Goal: Task Accomplishment & Management: Complete application form

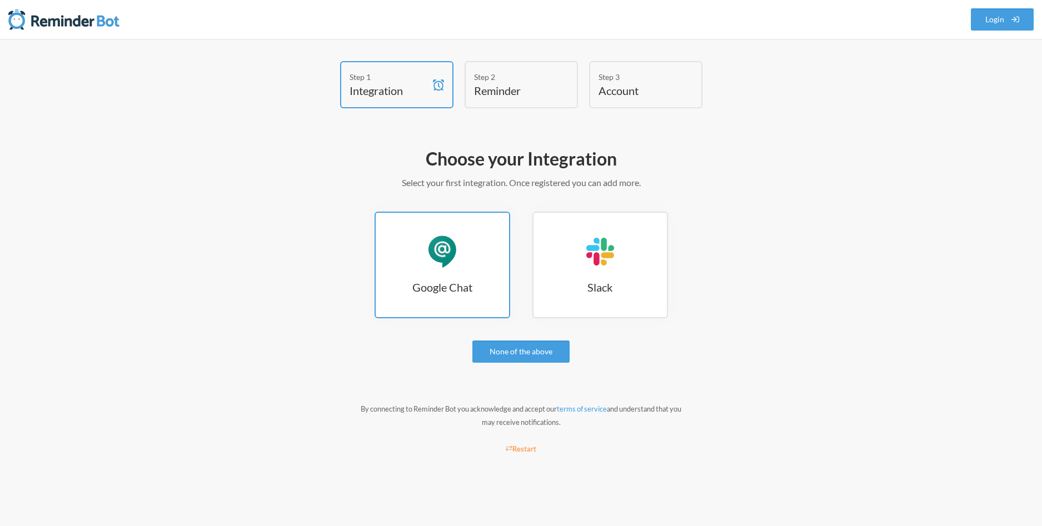
click at [447, 276] on link "Google Chat Google Chat" at bounding box center [443, 265] width 136 height 107
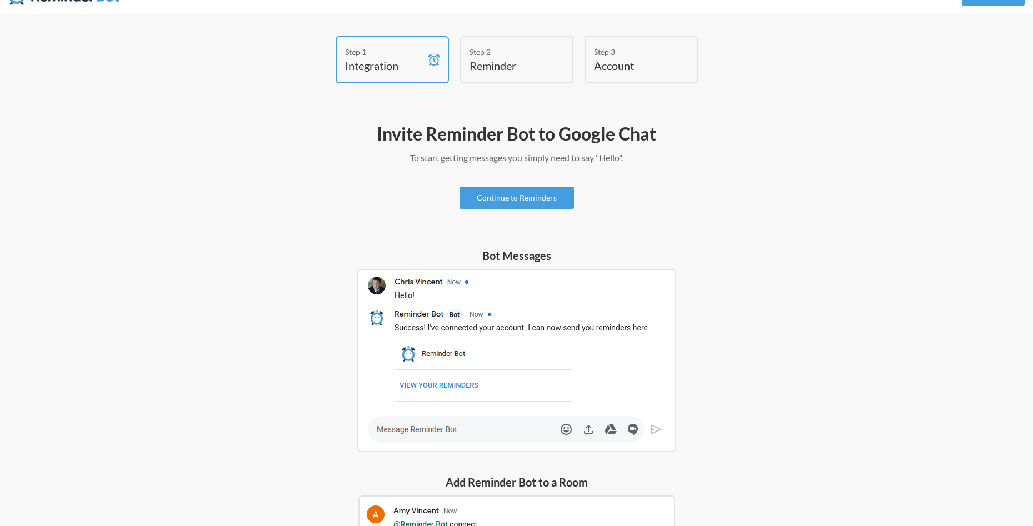
scroll to position [56, 0]
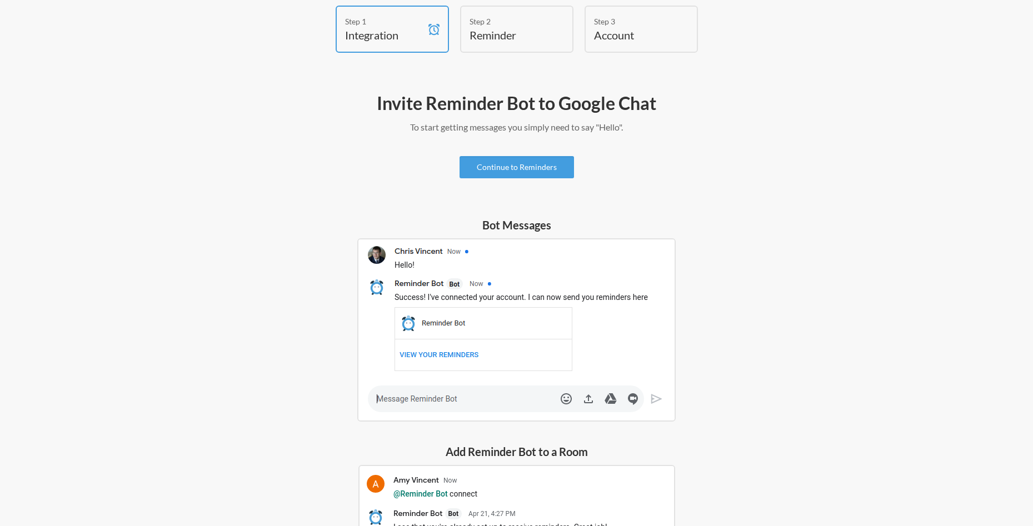
click at [461, 299] on img at bounding box center [516, 329] width 318 height 183
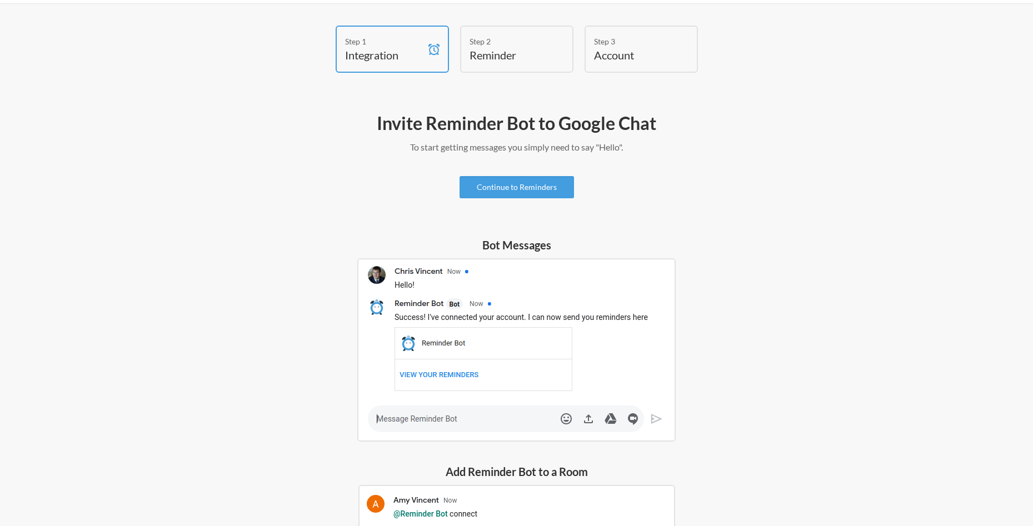
scroll to position [0, 0]
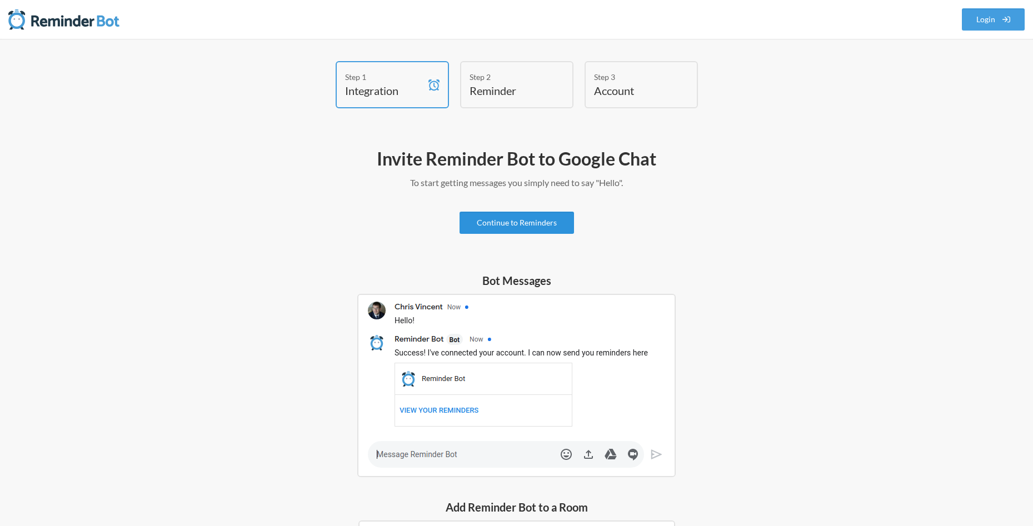
click at [486, 221] on link "Continue to Reminders" at bounding box center [517, 223] width 114 height 22
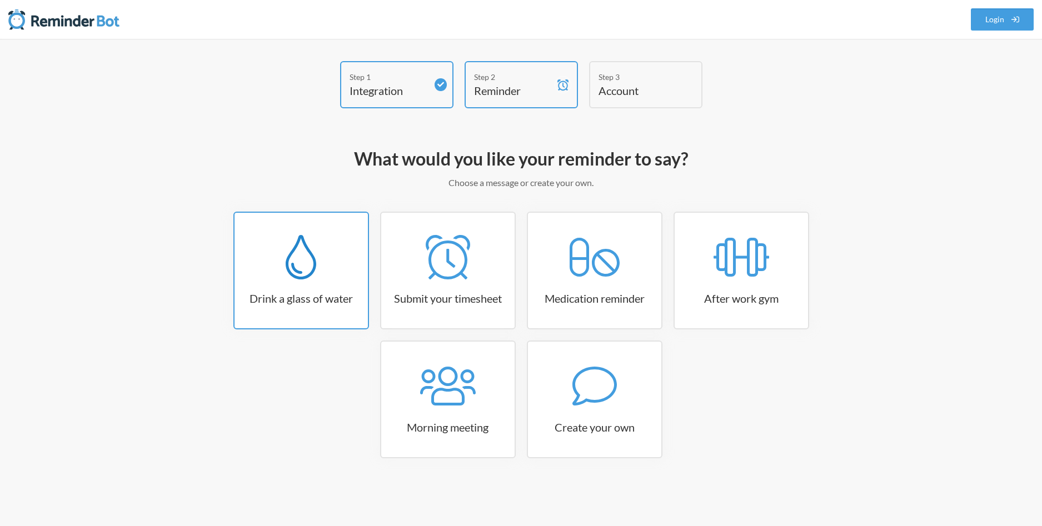
click at [318, 266] on div at bounding box center [301, 257] width 133 height 44
select select "06:30:00"
select select "true"
select select "11:00:00"
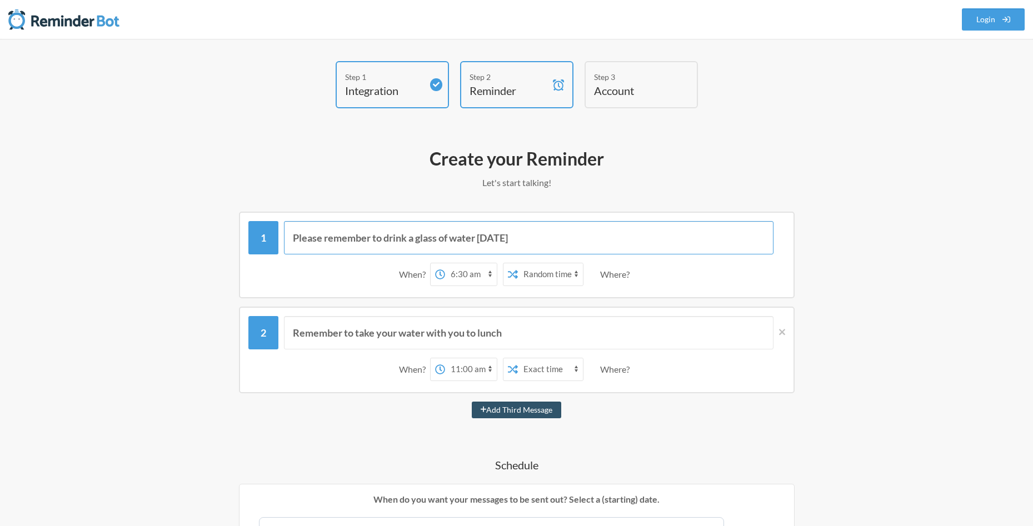
click at [375, 239] on input "Please remember to drink a glass of water today" at bounding box center [529, 237] width 490 height 33
click at [506, 244] on input "Please remember to drink a glass of water today" at bounding box center [529, 237] width 490 height 33
click at [317, 235] on input "Please remember to drink a glass of water today" at bounding box center [529, 237] width 490 height 33
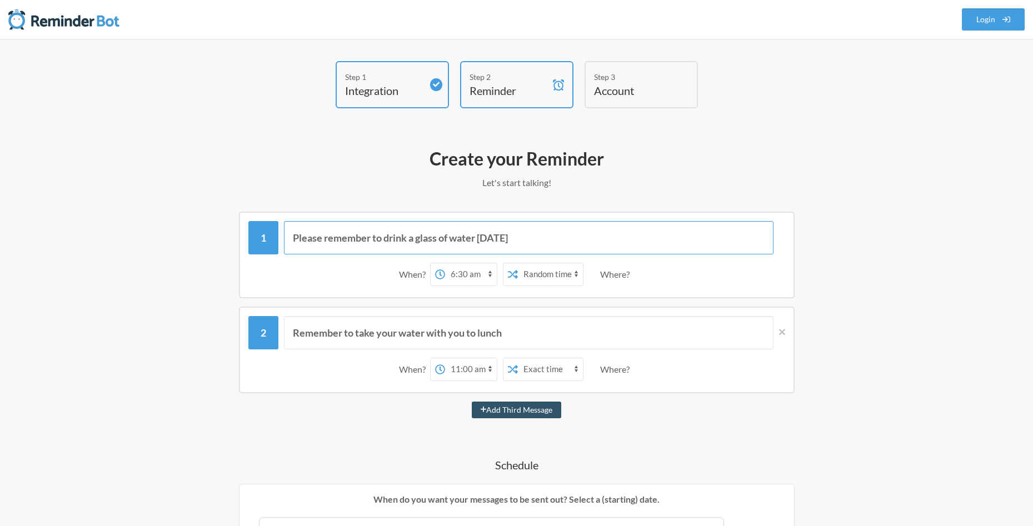
click at [317, 235] on input "Please remember to drink a glass of water today" at bounding box center [529, 237] width 490 height 33
type input "Y"
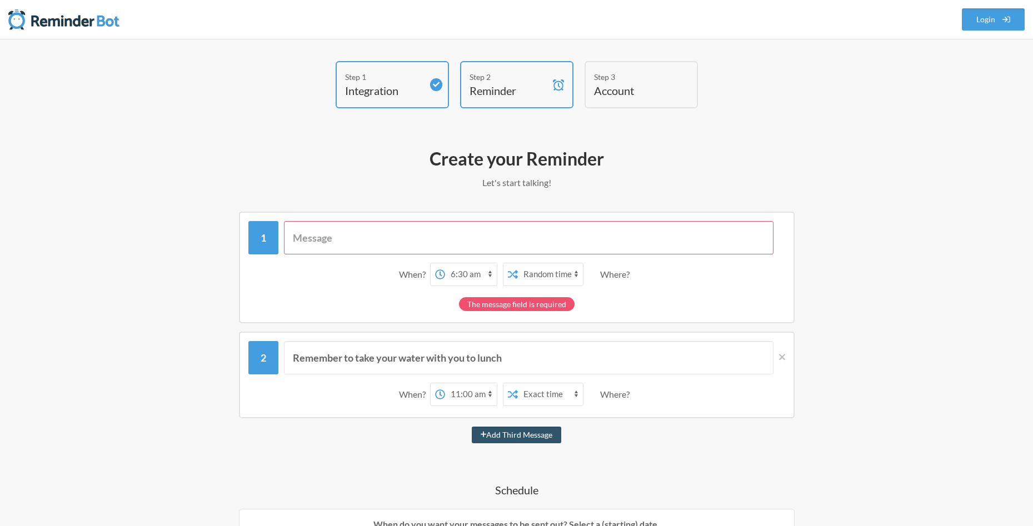
type input "I"
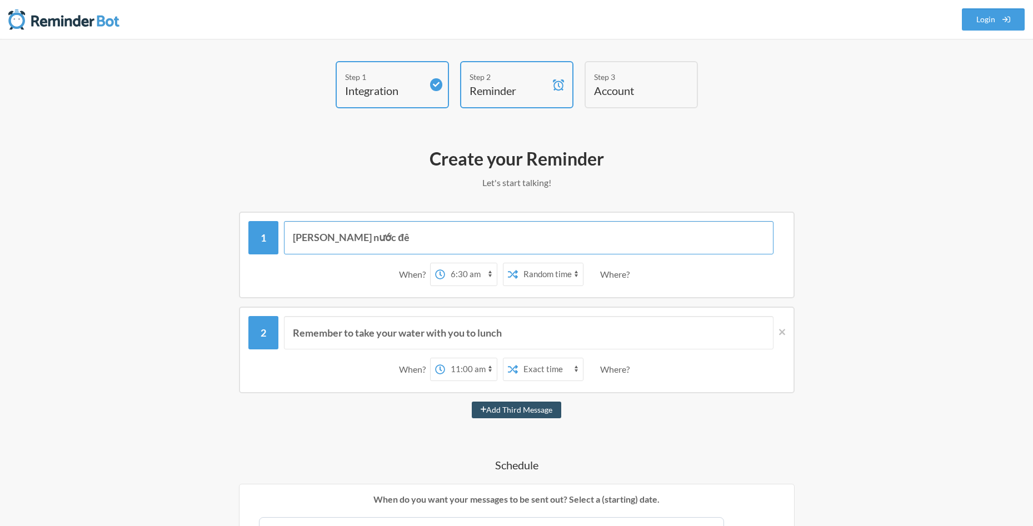
type input "D"
type input "Đứng dậy đi !"
click at [463, 273] on select "12:00 am 12:15 am 12:30 am 12:45 am 1:00 am 1:15 am 1:30 am 1:45 am 2:00 am 2:1…" at bounding box center [471, 274] width 52 height 22
select select "05:45:00"
click at [445, 263] on select "12:00 am 12:15 am 12:30 am 12:45 am 1:00 am 1:15 am 1:30 am 1:45 am 2:00 am 2:1…" at bounding box center [471, 274] width 52 height 22
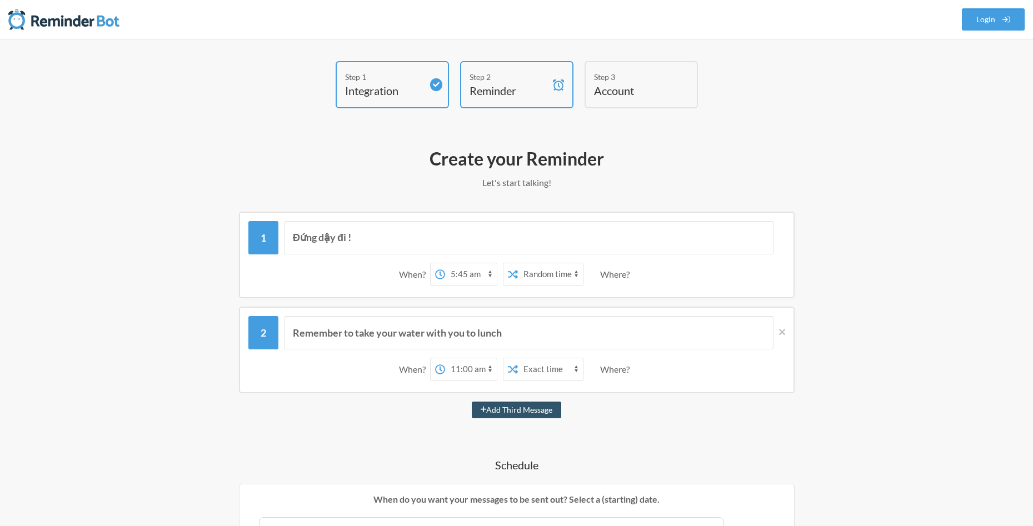
click at [561, 282] on select "Exact time Random time" at bounding box center [550, 274] width 65 height 22
click at [518, 263] on select "Exact time Random time" at bounding box center [550, 274] width 65 height 22
click at [570, 284] on select "Exact time Random time" at bounding box center [550, 274] width 65 height 22
click at [518, 263] on select "Exact time Random time" at bounding box center [550, 274] width 65 height 22
click at [567, 273] on select "Exact time Random time" at bounding box center [550, 274] width 65 height 22
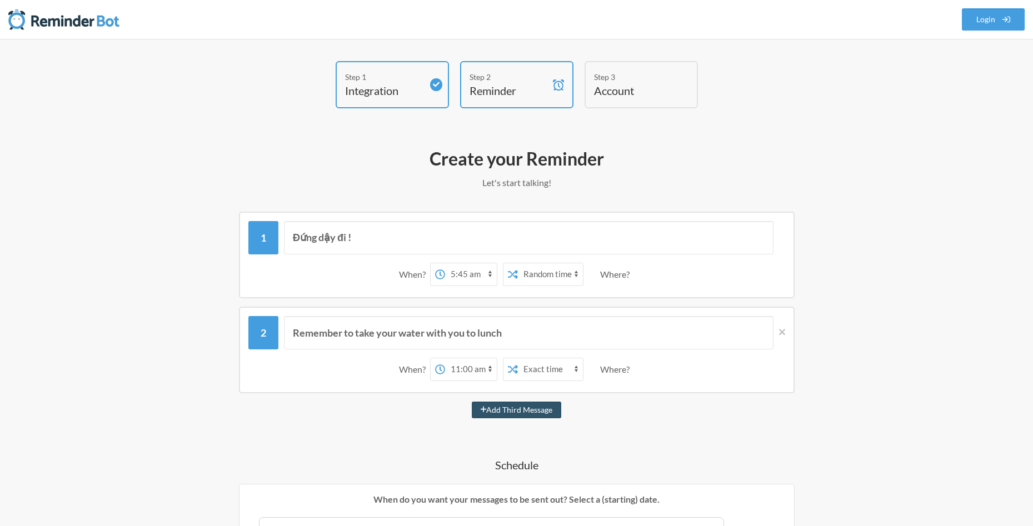
select select "false"
click at [518, 263] on select "Exact time Random time" at bounding box center [550, 274] width 65 height 22
click at [540, 271] on select "Exact time Random time" at bounding box center [550, 274] width 65 height 22
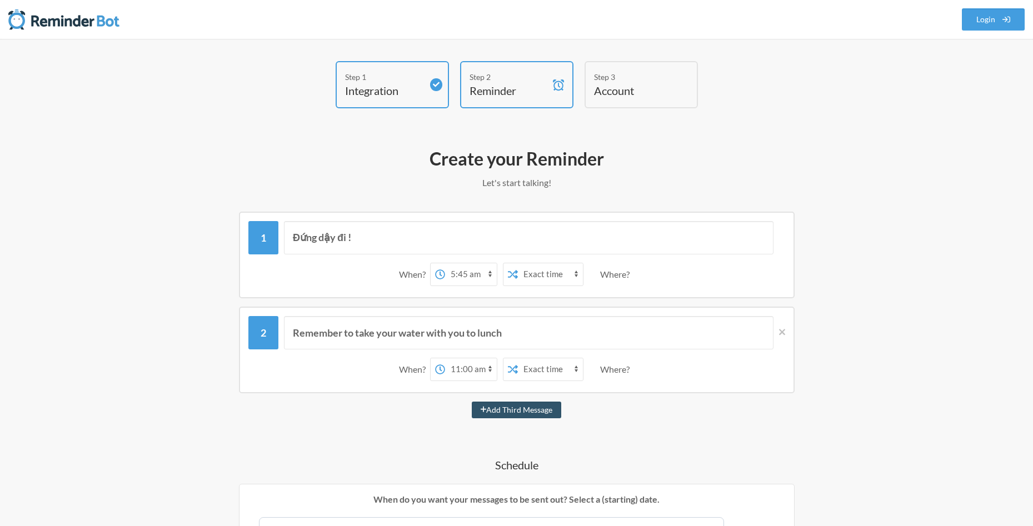
click at [540, 271] on select "Exact time Random time" at bounding box center [550, 274] width 65 height 22
click at [430, 328] on input "Remember to take your water with you to lunch" at bounding box center [529, 332] width 490 height 33
click at [430, 327] on input "Remember to take your water with you to lunch" at bounding box center [529, 332] width 490 height 33
click at [430, 325] on input "Remember to take your water with you to lunch" at bounding box center [529, 332] width 490 height 33
click at [783, 329] on icon at bounding box center [782, 332] width 6 height 10
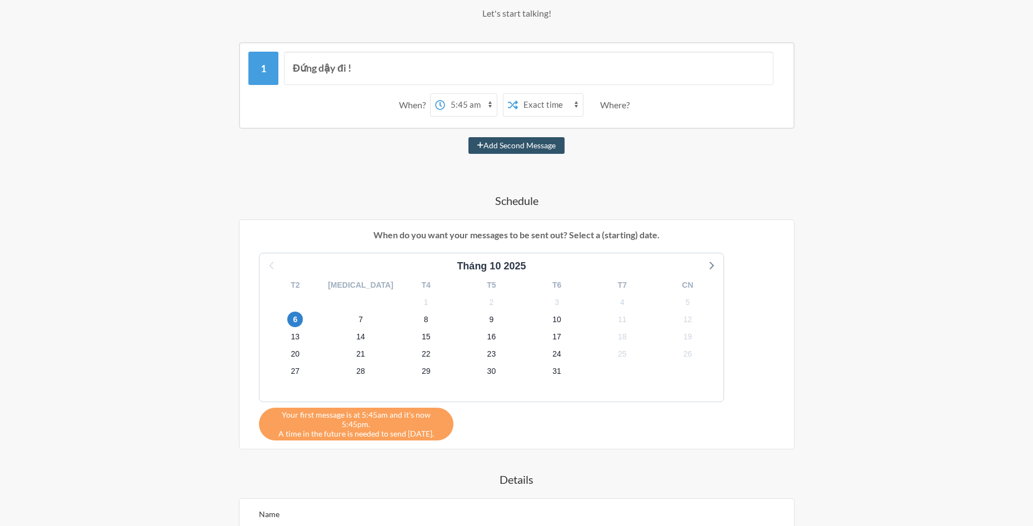
scroll to position [167, 0]
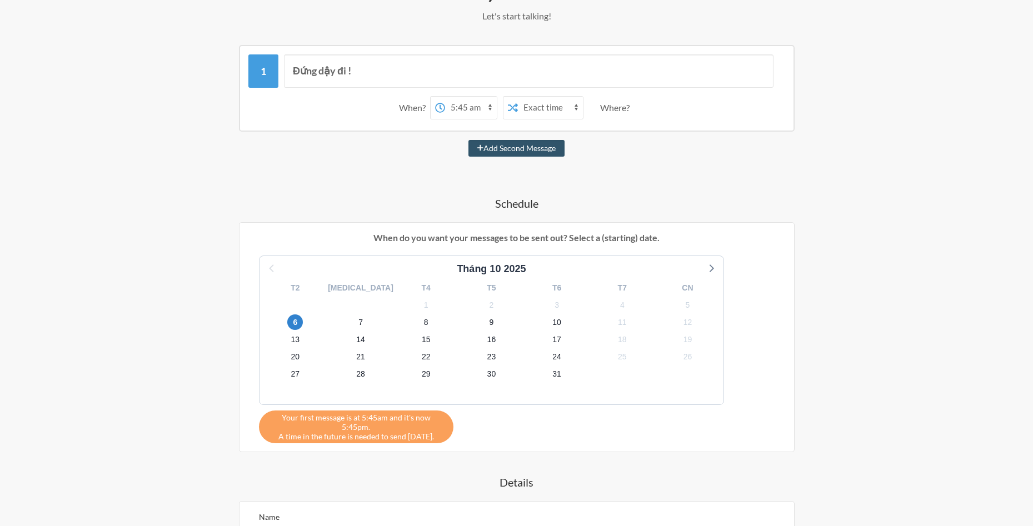
click at [478, 109] on select "12:00 am 12:15 am 12:30 am 12:45 am 1:00 am 1:15 am 1:30 am 1:45 am 2:00 am 2:1…" at bounding box center [471, 108] width 52 height 22
drag, startPoint x: 327, startPoint y: 203, endPoint x: 332, endPoint y: 200, distance: 6.0
click at [327, 203] on h4 "Schedule" at bounding box center [517, 204] width 645 height 16
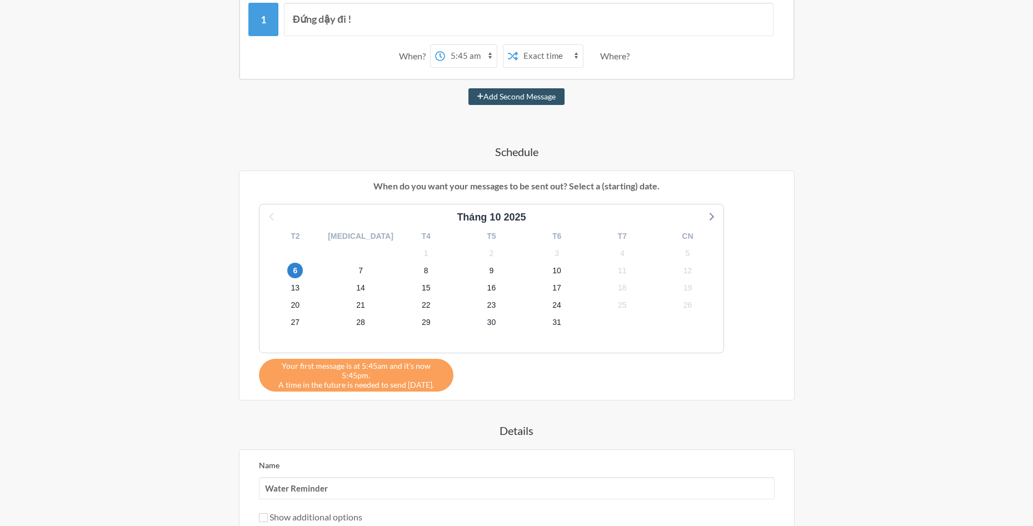
scroll to position [278, 0]
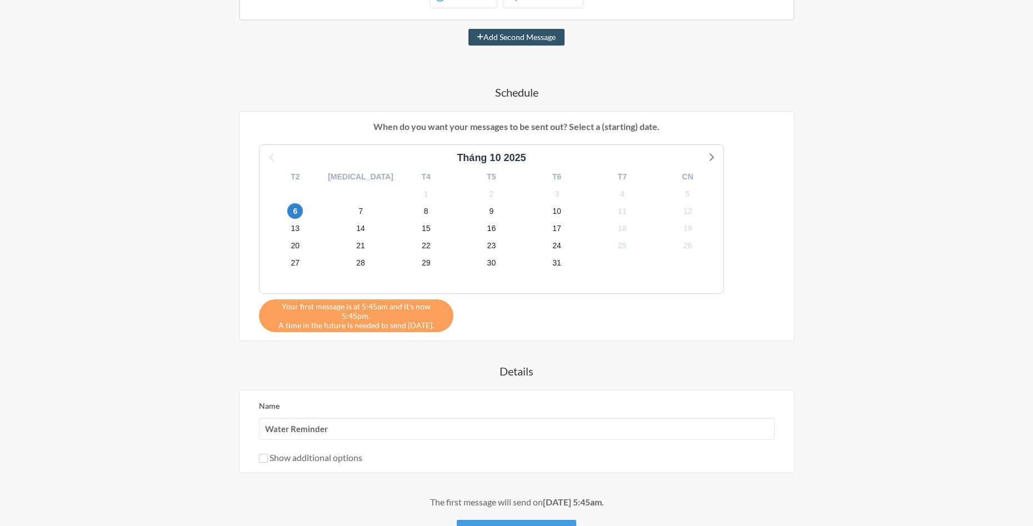
click at [306, 315] on div "Your first message is at 5:45am and it's now 5:45pm. A time in the future is ne…" at bounding box center [356, 316] width 195 height 33
drag, startPoint x: 281, startPoint y: 311, endPoint x: 473, endPoint y: 313, distance: 192.3
click at [473, 313] on div "Tháng 10 2025 T2 T3 T4 T5 T6 T7 CN 29 30 1 2 3 4 5 6 7 8 9 10 11 12 13 14 15 16…" at bounding box center [517, 238] width 538 height 188
click at [351, 342] on div "Đứng dậy đi ! When? 12:00 am 12:15 am 12:30 am 12:45 am 1:00 am 1:15 am 1:30 am…" at bounding box center [517, 242] width 645 height 617
drag, startPoint x: 278, startPoint y: 313, endPoint x: 432, endPoint y: 318, distance: 153.5
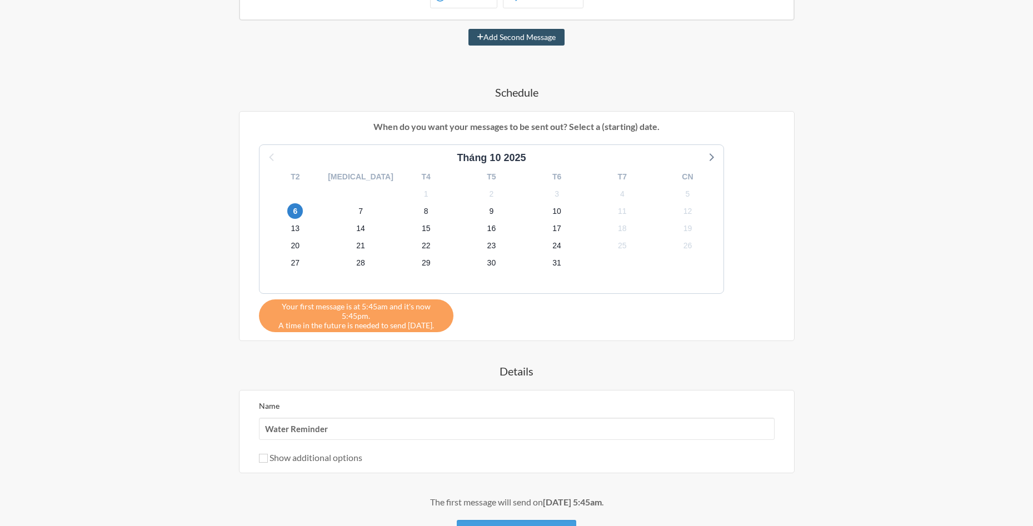
click at [432, 318] on div "Your first message is at 5:45am and it's now 5:45pm. A time in the future is ne…" at bounding box center [356, 316] width 195 height 33
click at [283, 309] on span "Your first message is at 5:45am and it's now 5:45pm." at bounding box center [356, 311] width 178 height 19
drag, startPoint x: 268, startPoint y: 306, endPoint x: 431, endPoint y: 313, distance: 163.5
click at [431, 313] on div "Your first message is at 5:45am and it's now 5:45pm. A time in the future is ne…" at bounding box center [356, 316] width 195 height 33
drag, startPoint x: 258, startPoint y: 351, endPoint x: 266, endPoint y: 391, distance: 40.8
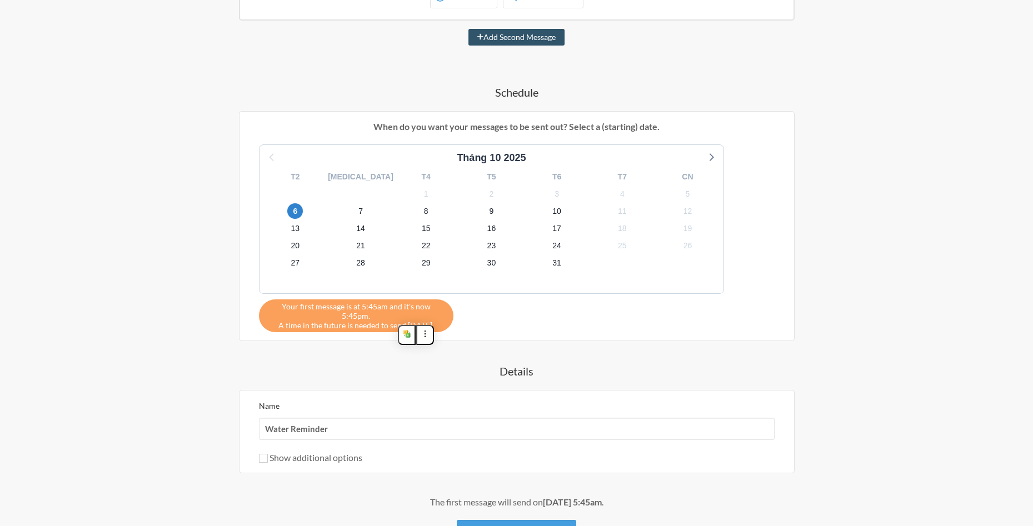
click at [258, 351] on div "Đứng dậy đi ! When? 12:00 am 12:15 am 12:30 am 12:45 am 1:00 am 1:15 am 1:30 am…" at bounding box center [517, 242] width 645 height 617
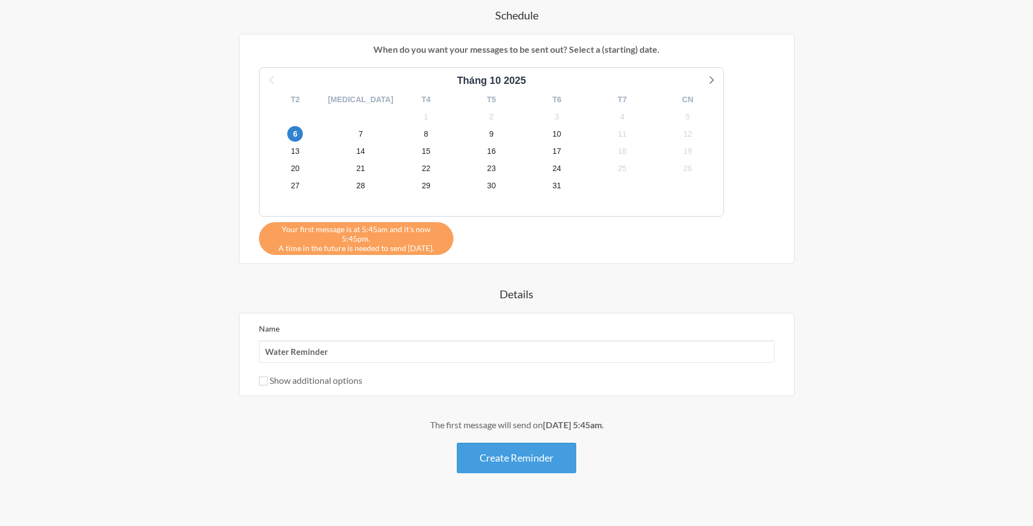
scroll to position [360, 0]
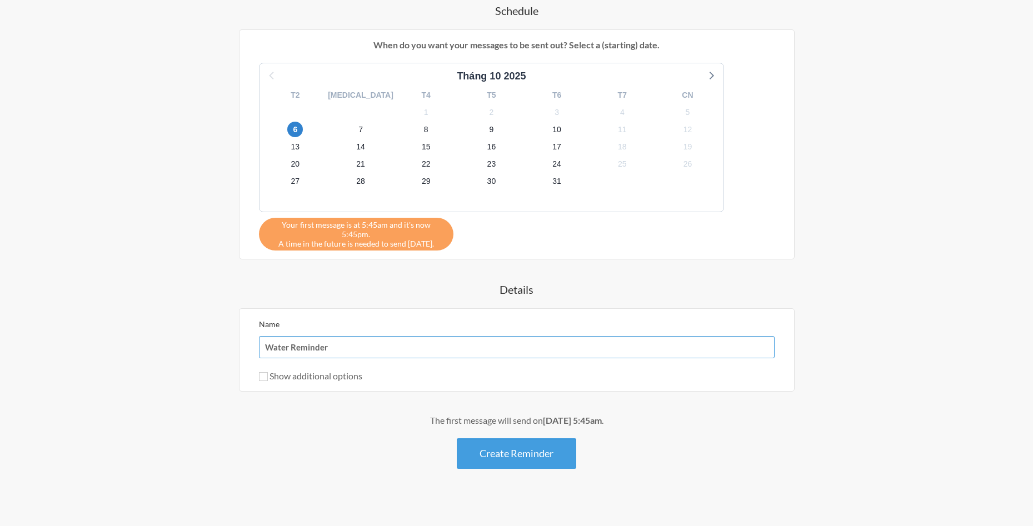
click at [345, 336] on input "Water Reminder" at bounding box center [517, 347] width 516 height 22
type input "D"
type input "Đi về :)))"
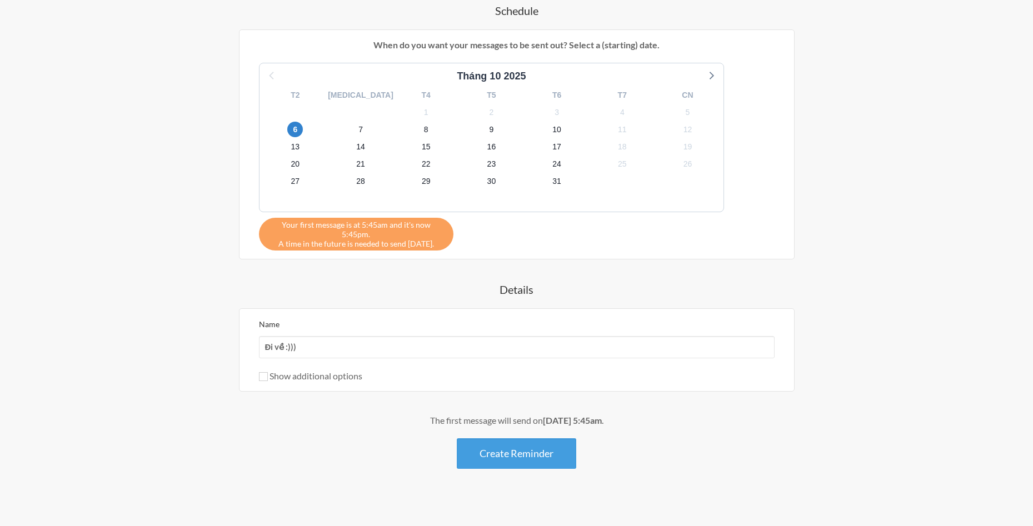
click at [262, 371] on label "Show additional options" at bounding box center [310, 376] width 103 height 11
click at [262, 372] on input "Show additional options" at bounding box center [263, 376] width 9 height 9
checkbox input "true"
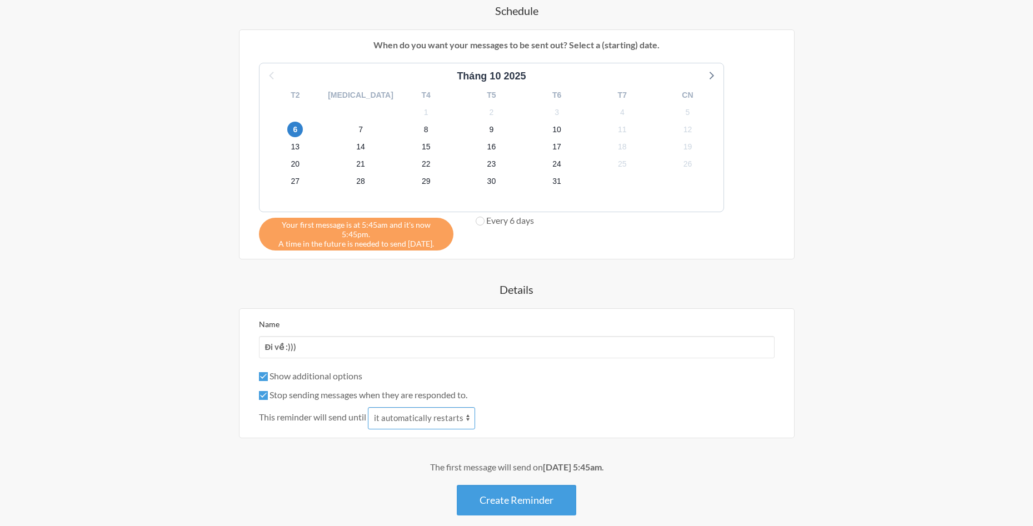
click at [446, 416] on select "it automatically restarts it is replied to" at bounding box center [421, 418] width 107 height 22
click at [446, 413] on select "it automatically restarts it is replied to" at bounding box center [421, 418] width 107 height 22
click at [266, 391] on input "Stop sending messages when they are responded to." at bounding box center [263, 395] width 9 height 9
checkbox input "false"
click at [262, 372] on input "Show additional options" at bounding box center [263, 376] width 9 height 9
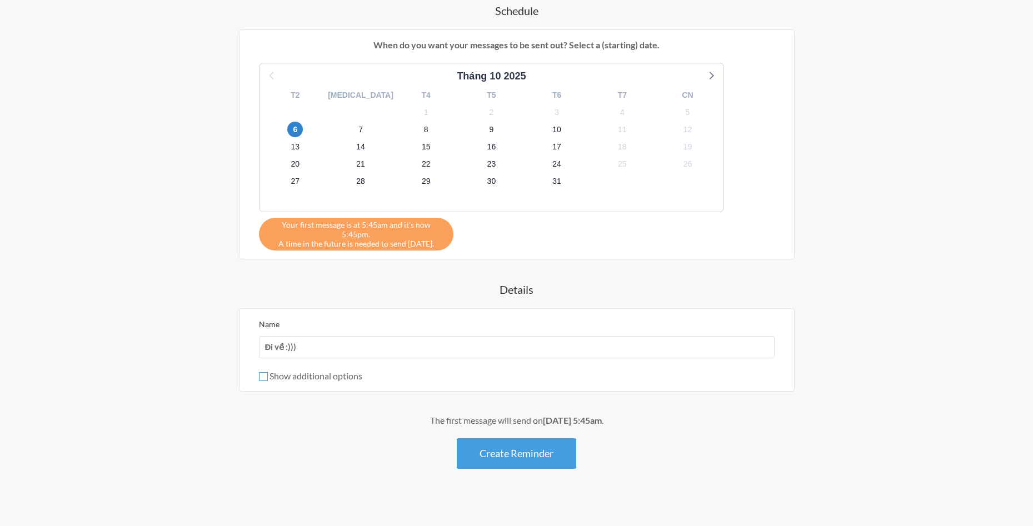
click at [262, 372] on input "Show additional options" at bounding box center [263, 376] width 9 height 9
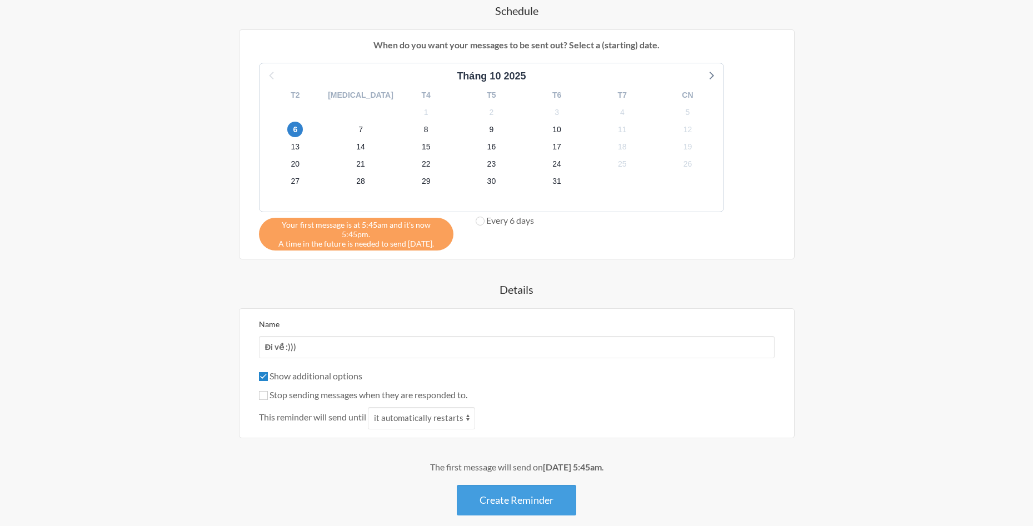
click at [262, 372] on input "Show additional options" at bounding box center [263, 376] width 9 height 9
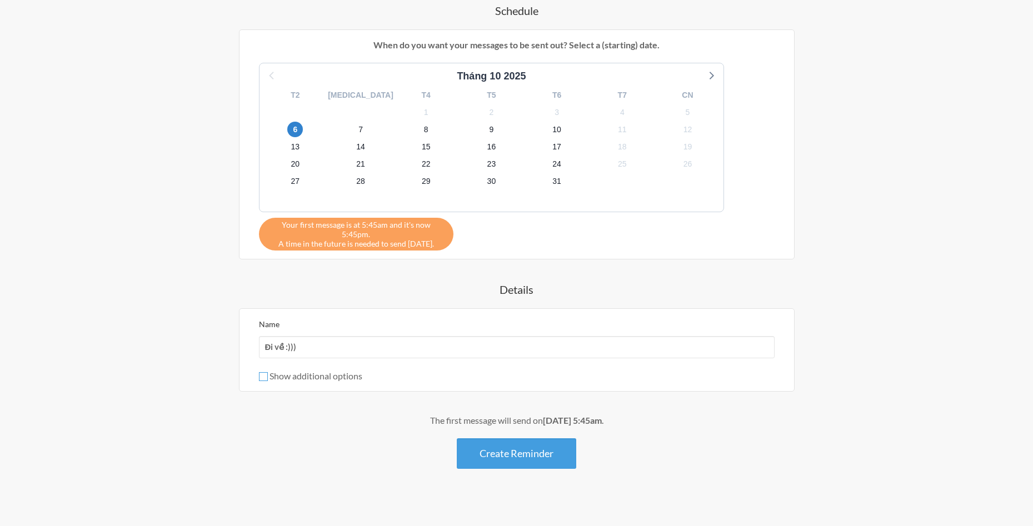
click at [262, 372] on input "Show additional options" at bounding box center [263, 376] width 9 height 9
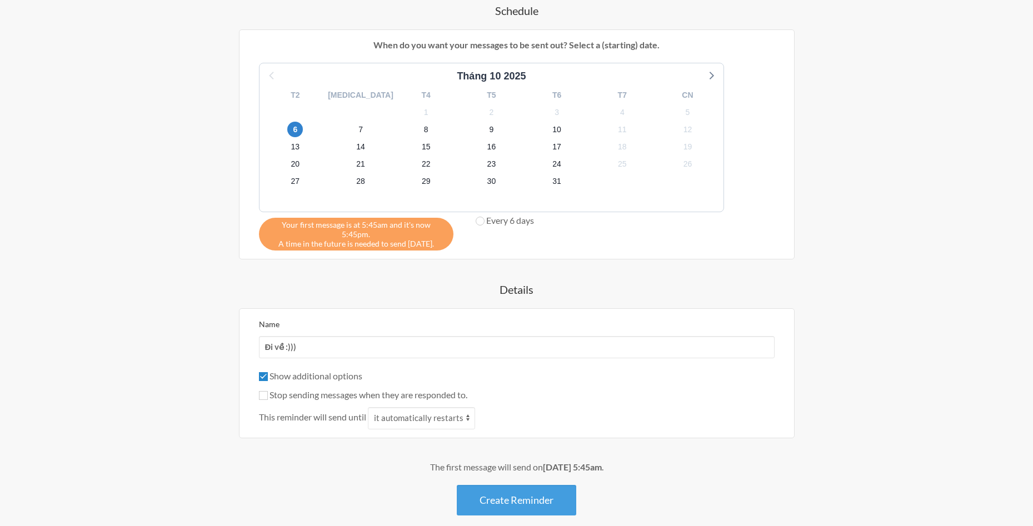
click at [262, 372] on input "Show additional options" at bounding box center [263, 376] width 9 height 9
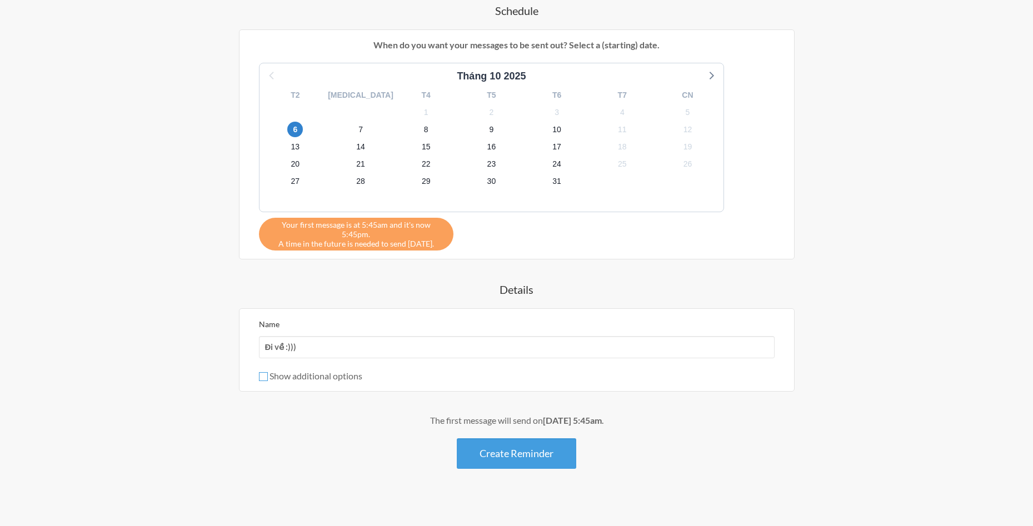
click at [262, 372] on input "Show additional options" at bounding box center [263, 376] width 9 height 9
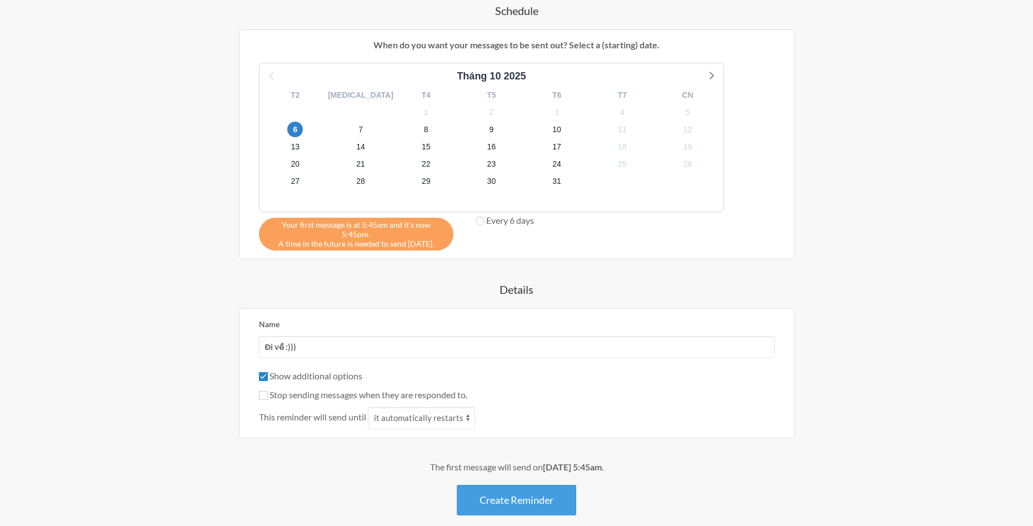
click at [262, 372] on input "Show additional options" at bounding box center [263, 376] width 9 height 9
checkbox input "false"
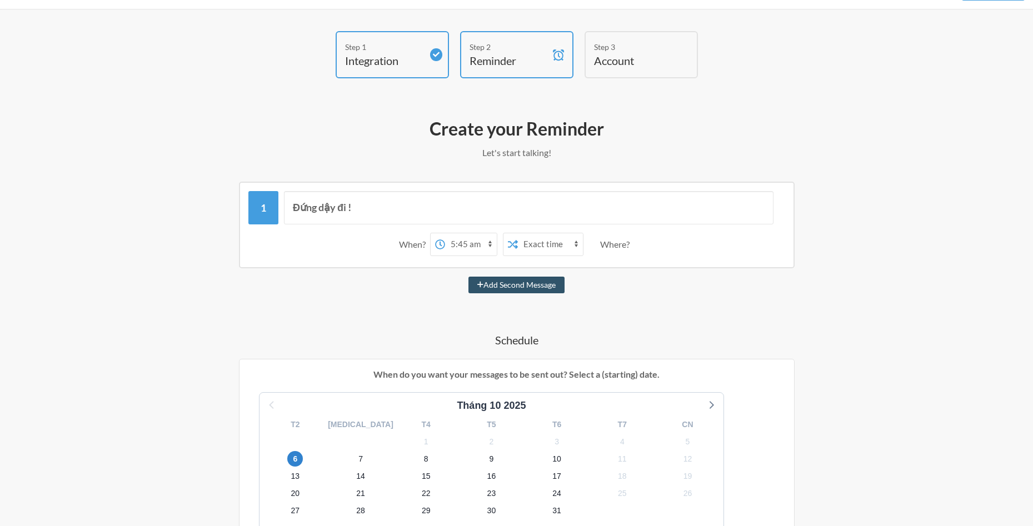
scroll to position [26, 0]
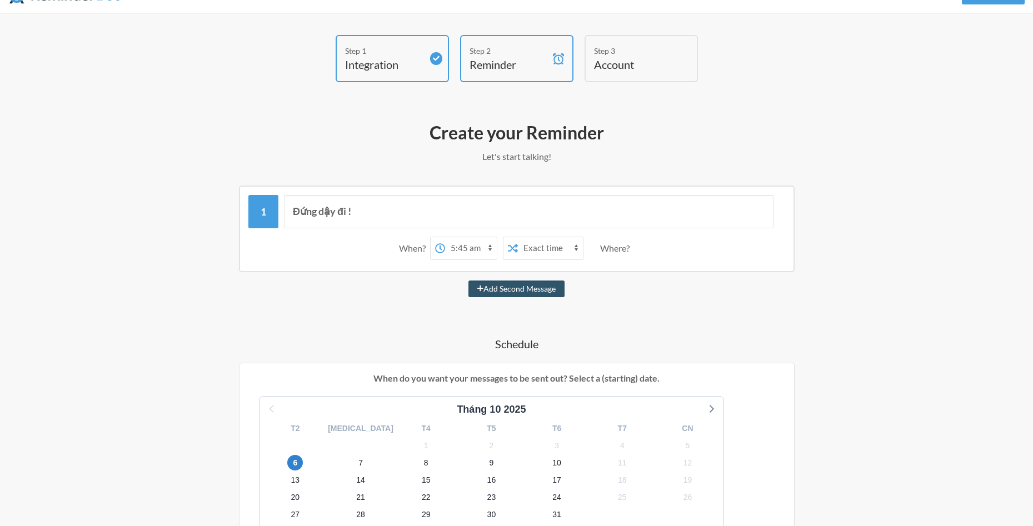
click at [559, 250] on select "Exact time Random time" at bounding box center [550, 248] width 65 height 22
click at [518, 237] on select "Exact time Random time" at bounding box center [550, 248] width 65 height 22
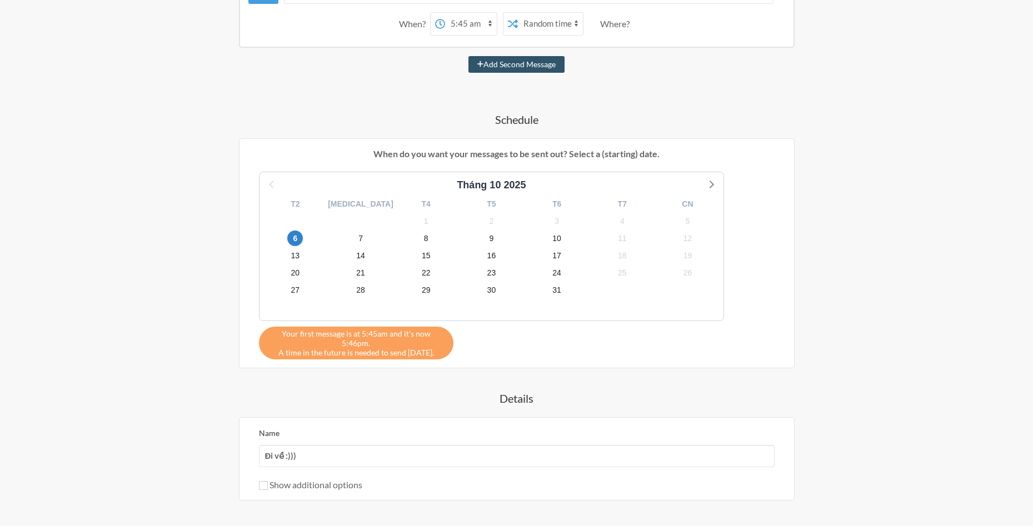
scroll to position [248, 0]
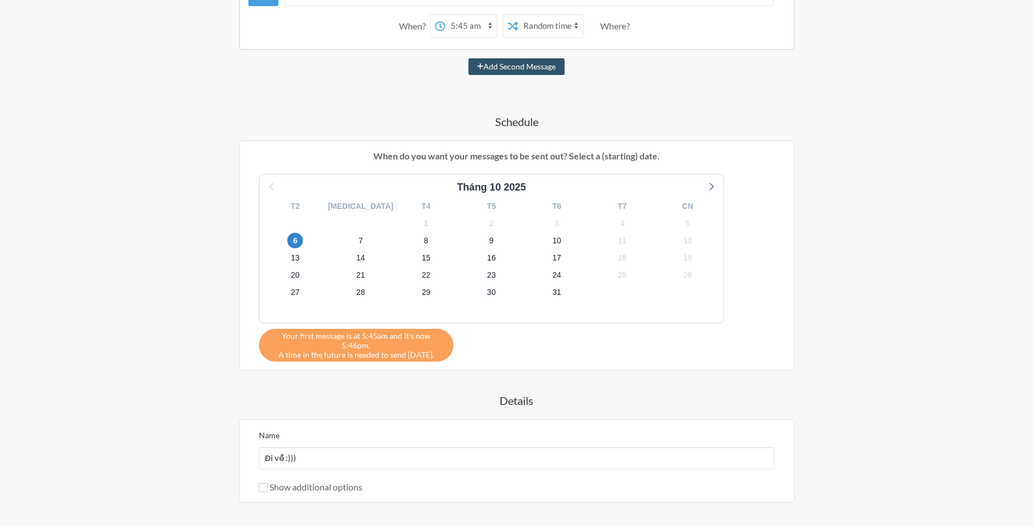
click at [392, 334] on span "Your first message is at 5:45am and it's now 5:46pm." at bounding box center [356, 340] width 178 height 19
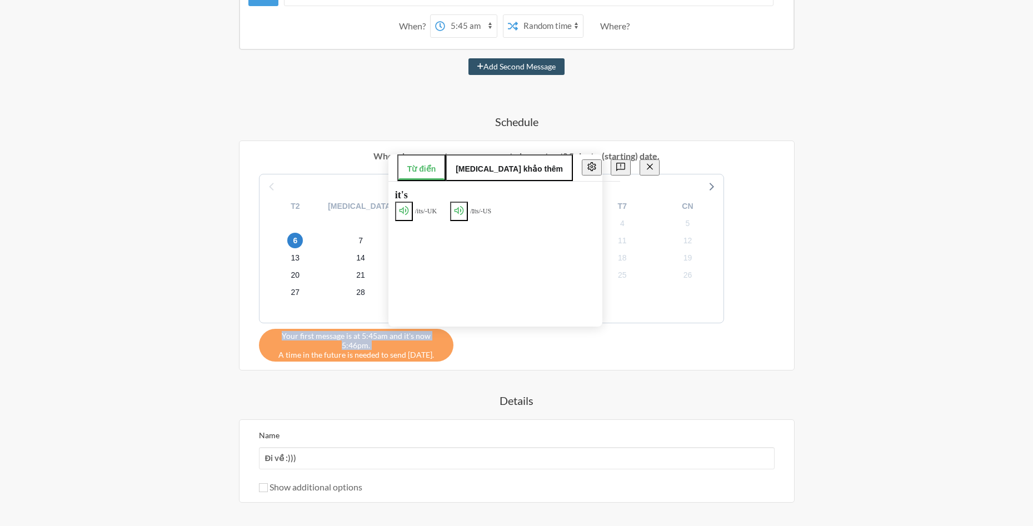
click at [392, 334] on span "Your first message is at 5:45am and it's now 5:46pm." at bounding box center [356, 340] width 178 height 19
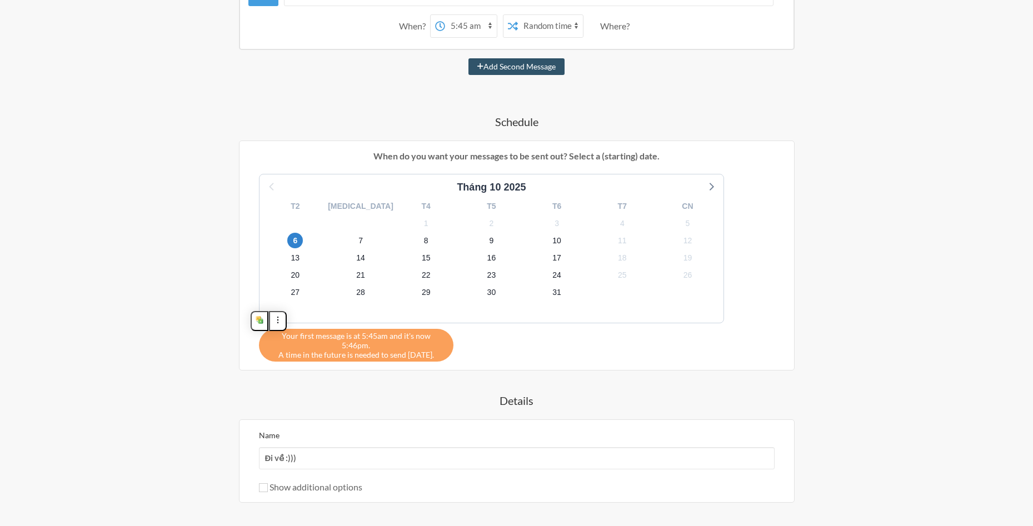
click at [418, 373] on div "Đứng dậy đi ! When? 12:00 am 12:15 am 12:30 am 12:45 am 1:00 am 1:15 am 1:30 am…" at bounding box center [517, 271] width 645 height 617
drag, startPoint x: 264, startPoint y: 345, endPoint x: 462, endPoint y: 340, distance: 197.9
click at [462, 340] on div "Tháng 10 2025 T2 T3 T4 T5 T6 T7 CN 29 30 1 2 3 4 5 6 7 8 9 10 11 12 13 14 15 16…" at bounding box center [517, 268] width 538 height 188
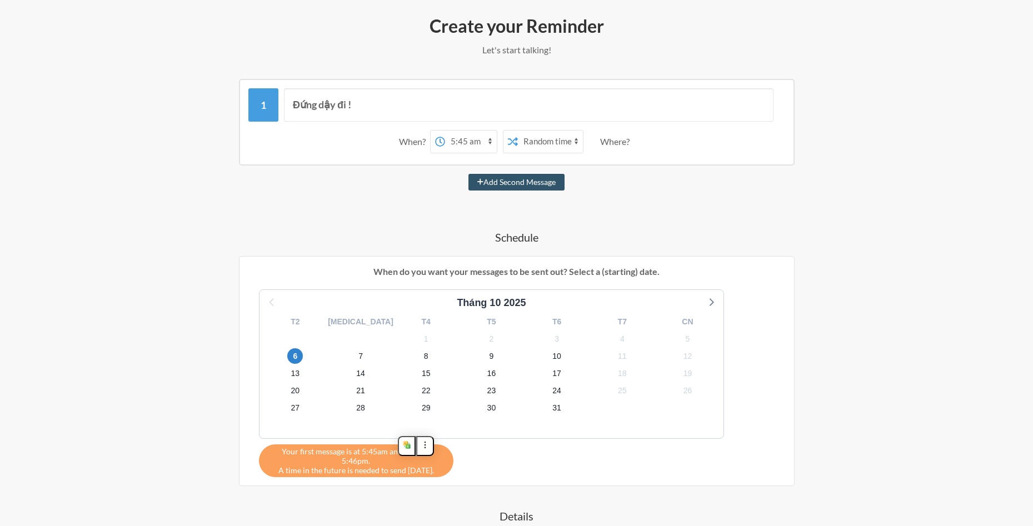
scroll to position [82, 0]
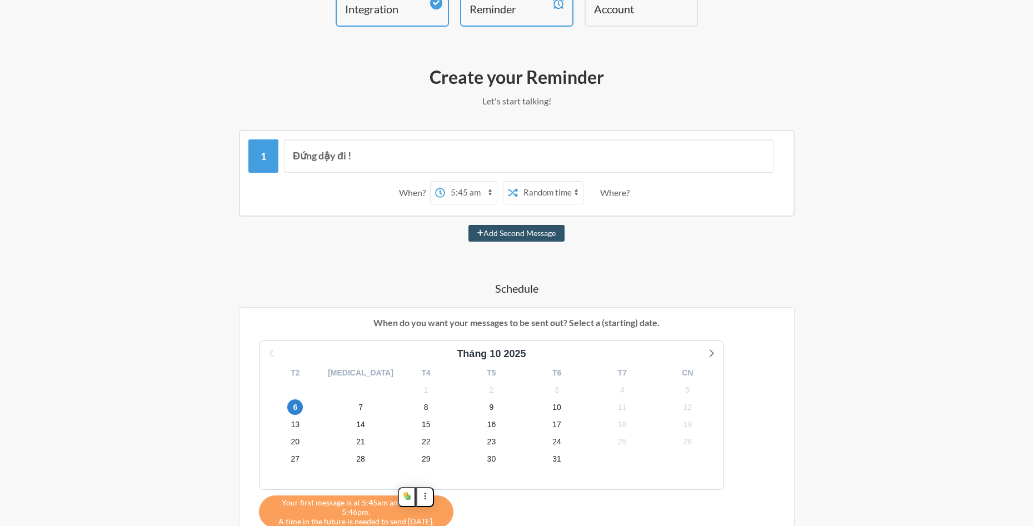
click at [557, 188] on select "Exact time Random time" at bounding box center [550, 193] width 65 height 22
select select "false"
click at [518, 182] on select "Exact time Random time" at bounding box center [550, 193] width 65 height 22
click at [482, 194] on select "12:00 am 12:15 am 12:30 am 12:45 am 1:00 am 1:15 am 1:30 am 1:45 am 2:00 am 2:1…" at bounding box center [471, 193] width 52 height 22
click at [445, 182] on select "12:00 am 12:15 am 12:30 am 12:45 am 1:00 am 1:15 am 1:30 am 1:45 am 2:00 am 2:1…" at bounding box center [471, 193] width 52 height 22
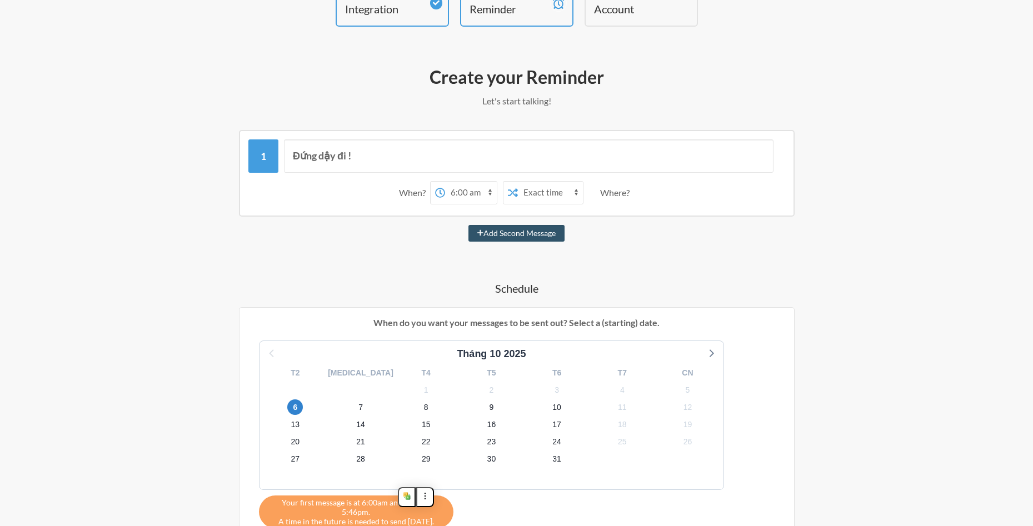
click at [480, 198] on select "12:00 am 12:15 am 12:30 am 12:45 am 1:00 am 1:15 am 1:30 am 1:45 am 2:00 am 2:1…" at bounding box center [471, 193] width 52 height 22
select select "18:00:00"
click at [445, 182] on select "12:00 am 12:15 am 12:30 am 12:45 am 1:00 am 1:15 am 1:30 am 1:45 am 2:00 am 2:1…" at bounding box center [471, 193] width 52 height 22
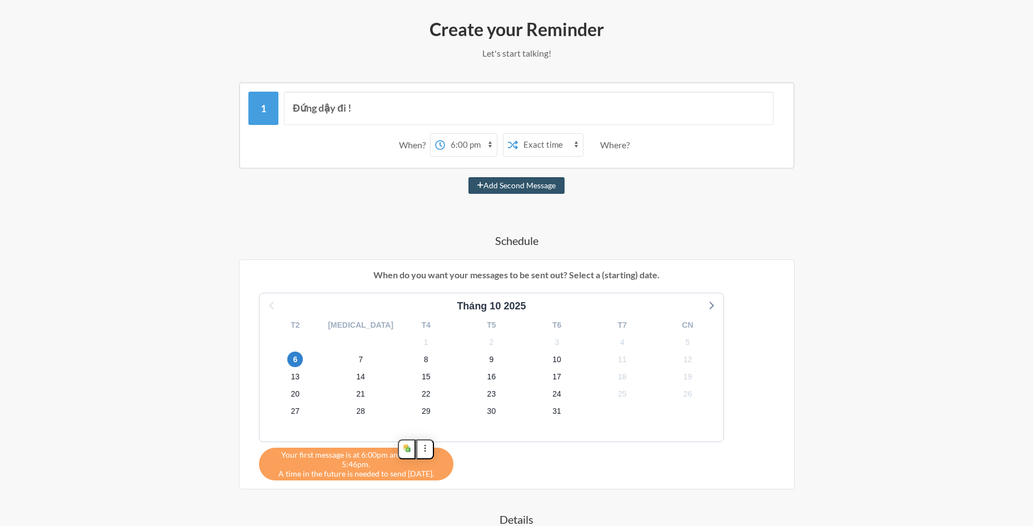
scroll to position [248, 0]
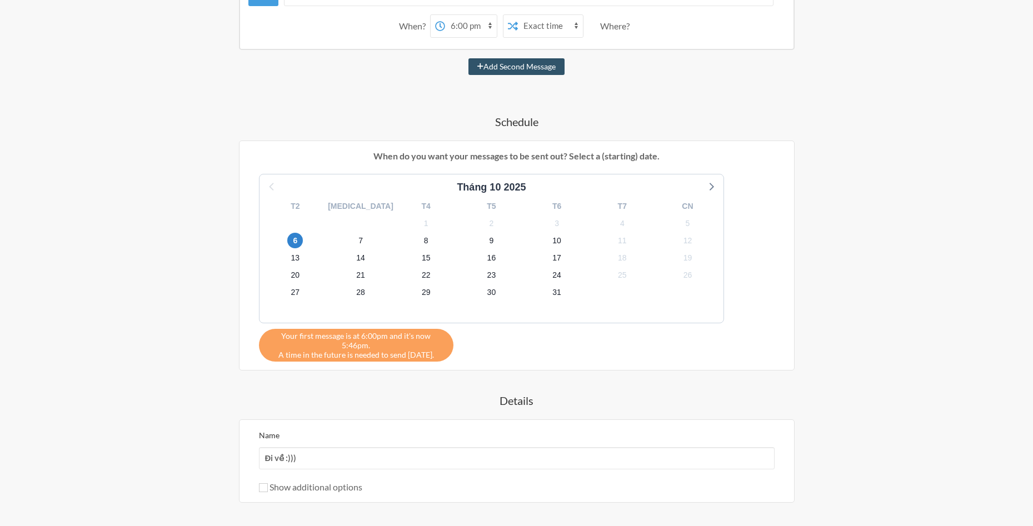
click at [277, 378] on div "Đứng dậy đi ! When? 12:00 am 12:15 am 12:30 am 12:45 am 1:00 am 1:15 am 1:30 am…" at bounding box center [517, 271] width 645 height 617
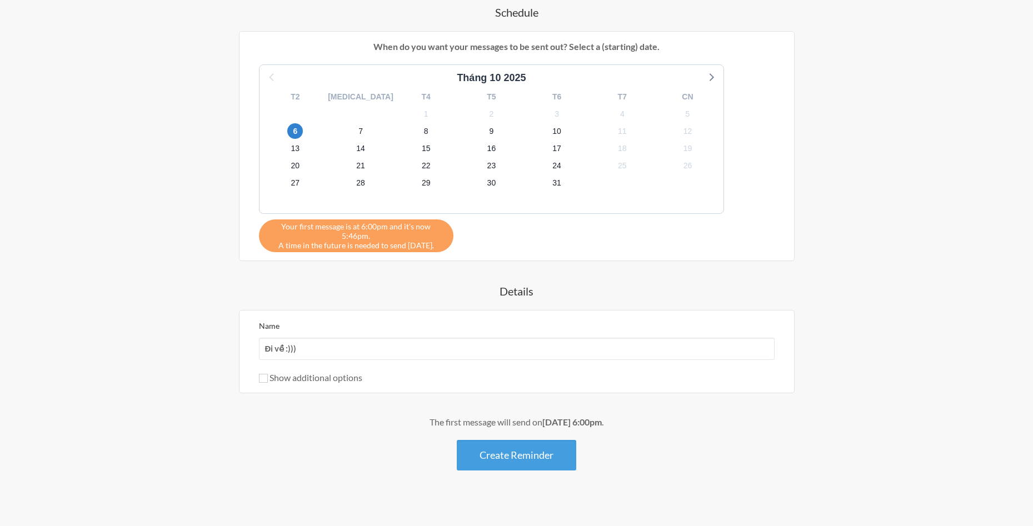
scroll to position [360, 0]
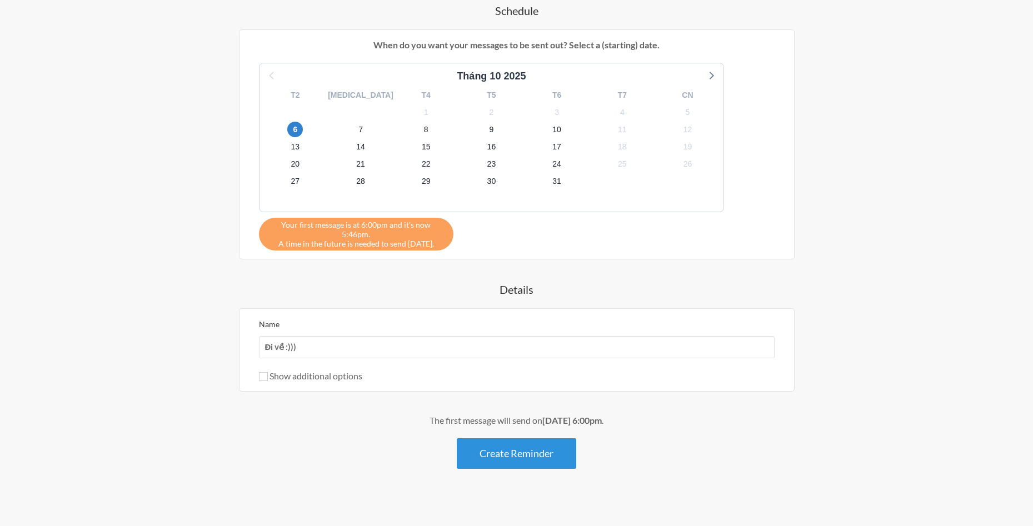
click at [490, 441] on button "Create Reminder" at bounding box center [516, 453] width 119 height 31
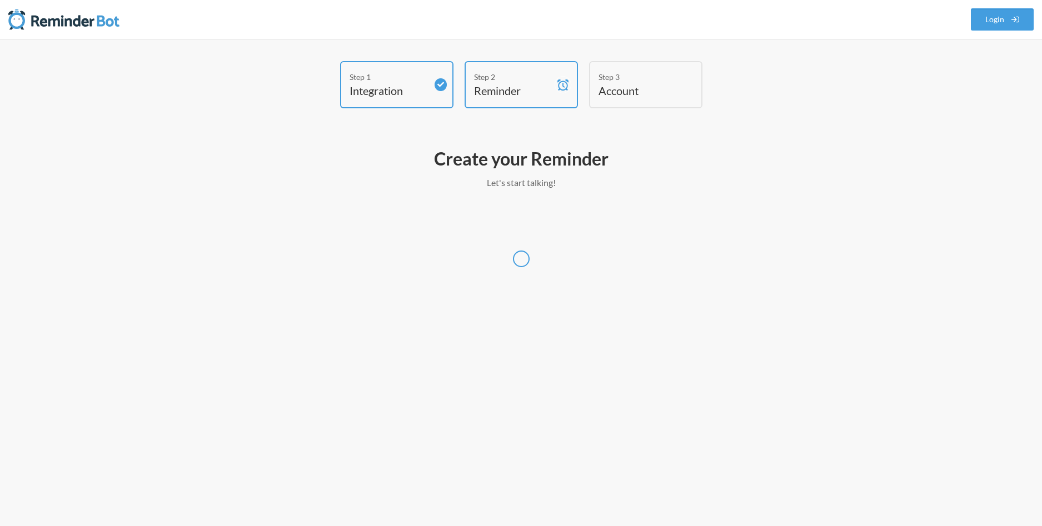
select select "Asia/Bangkok"
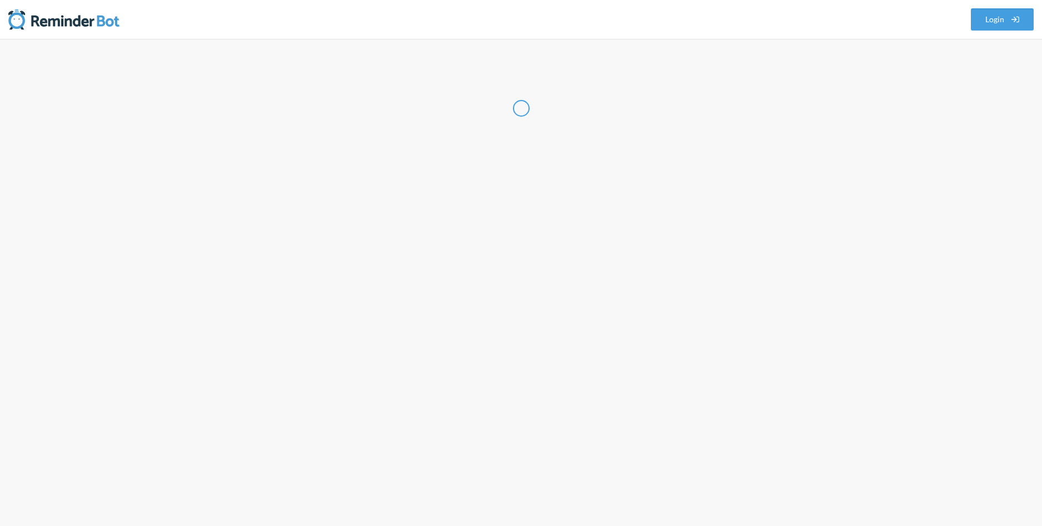
select select "VN"
